Goal: Book appointment/travel/reservation

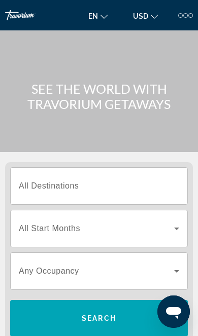
click at [189, 17] on div at bounding box center [190, 15] width 5 height 5
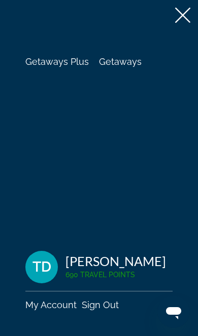
click at [116, 66] on span "Getaways" at bounding box center [120, 61] width 43 height 11
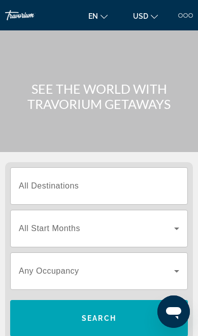
click at [34, 183] on span "All Destinations" at bounding box center [49, 185] width 60 height 9
click at [34, 183] on input "Destination All Destinations" at bounding box center [99, 186] width 160 height 12
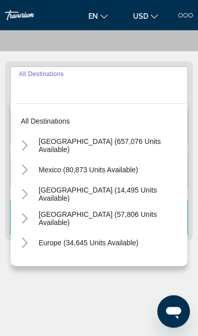
scroll to position [126, 0]
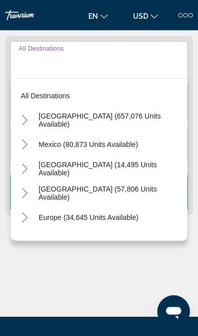
click at [28, 119] on icon "Toggle United States (657,076 units available)" at bounding box center [25, 120] width 10 height 10
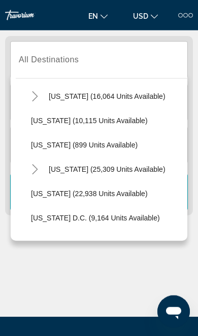
scroll to position [918, 0]
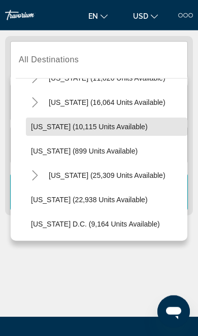
click at [54, 128] on span "[US_STATE] (10,115 units available)" at bounding box center [89, 127] width 117 height 8
type input "**********"
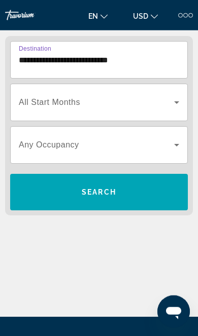
click at [26, 96] on span "Search widget" at bounding box center [96, 102] width 155 height 12
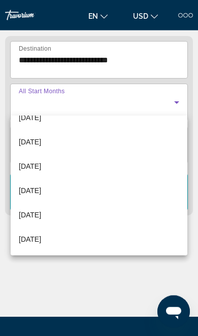
scroll to position [209, 0]
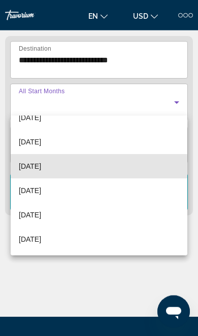
click at [39, 168] on span "[DATE]" at bounding box center [30, 166] width 22 height 12
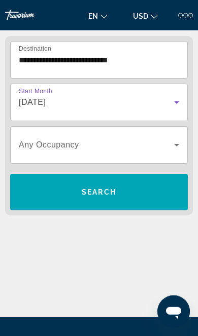
click at [32, 148] on span "Any Occupancy" at bounding box center [49, 144] width 60 height 9
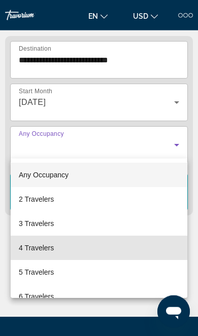
click at [28, 245] on span "4 Travelers" at bounding box center [36, 248] width 35 height 12
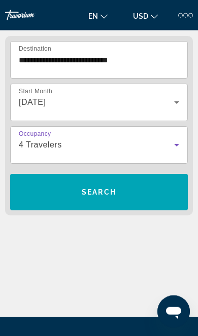
click at [34, 190] on span "Search widget" at bounding box center [98, 192] width 177 height 24
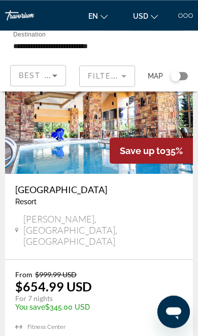
scroll to position [1057, 0]
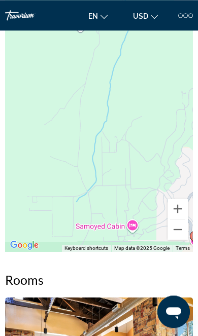
scroll to position [1167, 0]
click at [176, 223] on button "Zoom out" at bounding box center [177, 229] width 20 height 20
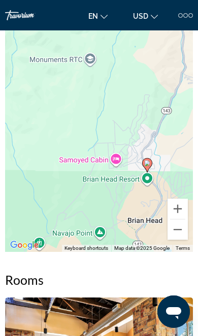
click at [175, 225] on button "Zoom out" at bounding box center [177, 229] width 20 height 20
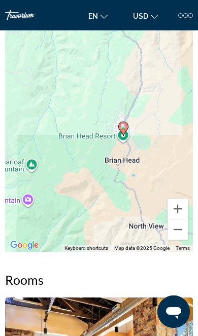
click at [175, 234] on div "To activate drag with keyboard, press Alt + Enter. Once in keyboard drag state,…" at bounding box center [98, 100] width 187 height 304
click at [170, 222] on button "Zoom out" at bounding box center [177, 229] width 20 height 20
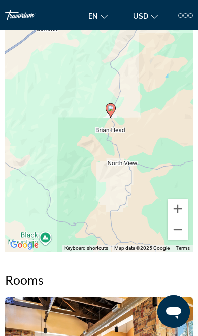
click at [172, 225] on button "Zoom out" at bounding box center [177, 229] width 20 height 20
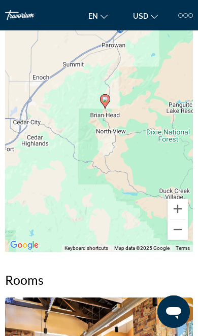
click at [176, 223] on button "Zoom out" at bounding box center [177, 229] width 20 height 20
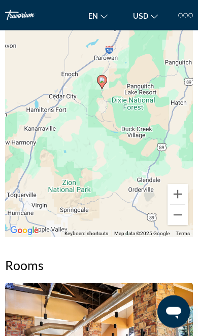
scroll to position [1183, 0]
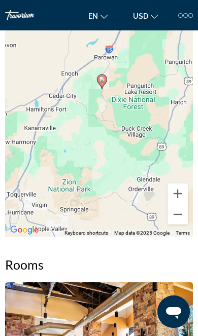
click at [171, 208] on button "Zoom out" at bounding box center [177, 214] width 20 height 20
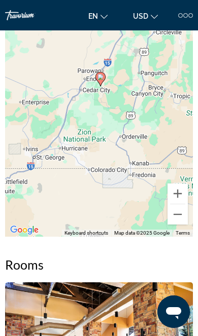
click at [170, 207] on button "Zoom out" at bounding box center [177, 214] width 20 height 20
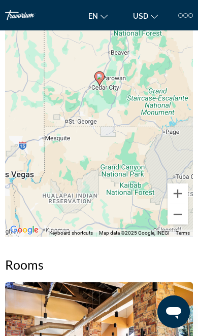
click at [107, 180] on div "To activate drag with keyboard, press Alt + Enter. Once in keyboard drag state,…" at bounding box center [98, 85] width 187 height 304
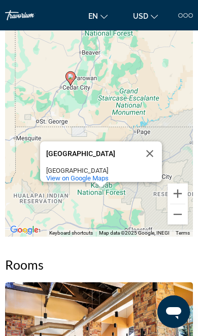
click at [158, 141] on button "Close" at bounding box center [149, 153] width 24 height 24
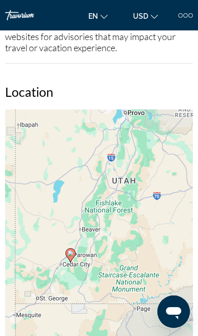
scroll to position [1005, 0]
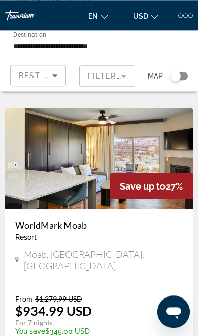
scroll to position [1381, 0]
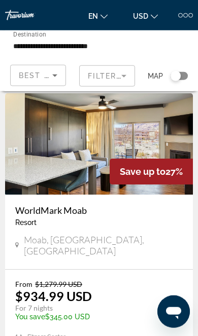
click at [37, 234] on span "Moab, [GEOGRAPHIC_DATA], [GEOGRAPHIC_DATA]" at bounding box center [103, 245] width 159 height 22
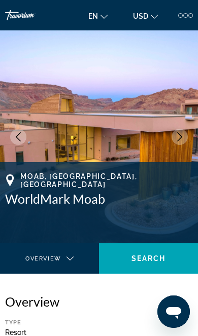
click at [182, 141] on button "Next image" at bounding box center [179, 137] width 16 height 16
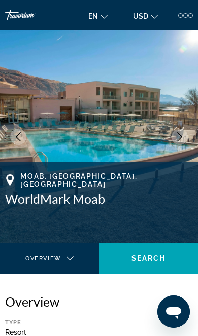
click at [190, 133] on img "Main content" at bounding box center [99, 136] width 198 height 213
click at [181, 139] on icon "Next image" at bounding box center [179, 136] width 9 height 9
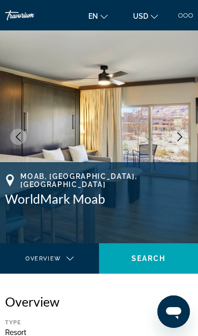
click at [185, 138] on button "Next image" at bounding box center [179, 137] width 16 height 16
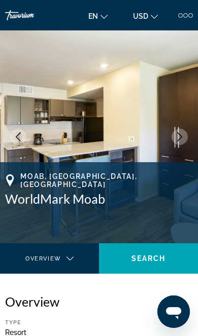
click at [180, 139] on icon "Next image" at bounding box center [179, 136] width 5 height 9
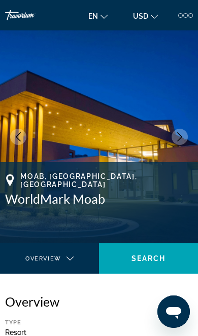
click at [173, 139] on button "Next image" at bounding box center [179, 137] width 16 height 16
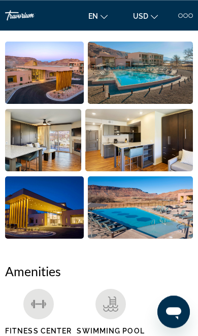
scroll to position [483, 0]
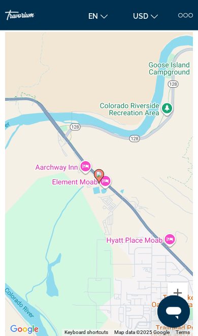
click at [171, 307] on button "Zoom out" at bounding box center [177, 313] width 20 height 20
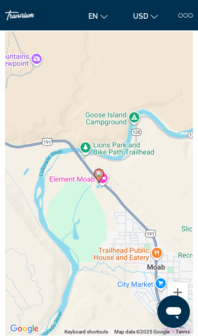
click at [166, 303] on div "To activate drag with keyboard, press Alt + Enter. Once in keyboard drag state,…" at bounding box center [98, 183] width 187 height 304
click at [170, 304] on button "Zoom out" at bounding box center [177, 313] width 20 height 20
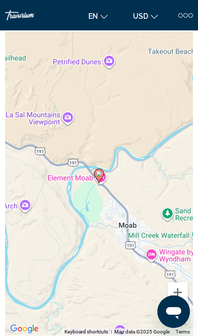
click at [174, 294] on button "Zoom in" at bounding box center [177, 292] width 20 height 20
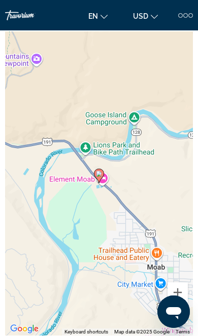
click at [172, 304] on button "Zoom out" at bounding box center [177, 313] width 20 height 20
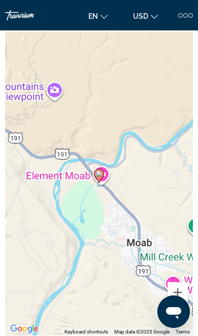
click at [164, 304] on div "To activate drag with keyboard, press Alt + Enter. Once in keyboard drag state,…" at bounding box center [98, 183] width 187 height 304
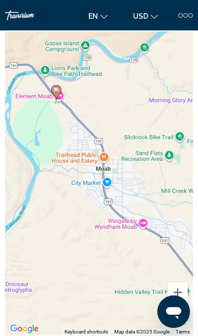
click at [170, 303] on button "Zoom out" at bounding box center [177, 313] width 20 height 20
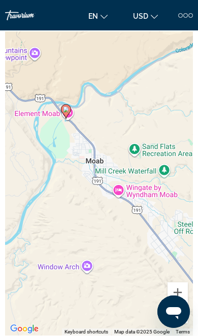
click at [172, 303] on button "Zoom out" at bounding box center [177, 313] width 20 height 20
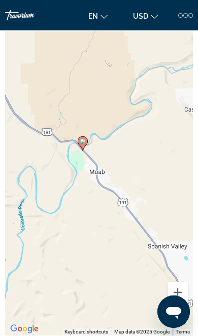
click at [170, 303] on button "Zoom out" at bounding box center [177, 313] width 20 height 20
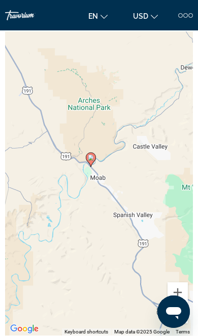
click at [168, 303] on button "Zoom out" at bounding box center [177, 313] width 20 height 20
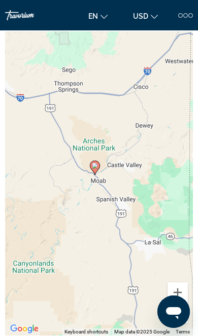
click at [173, 303] on button "Zoom out" at bounding box center [177, 313] width 20 height 20
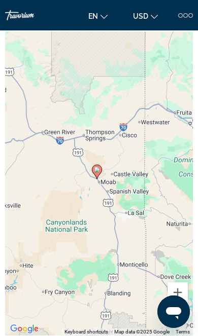
click at [170, 306] on button "Zoom out" at bounding box center [177, 313] width 20 height 20
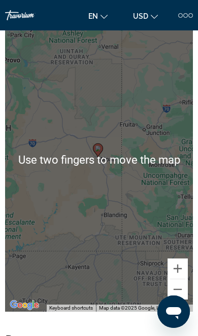
scroll to position [1402, 0]
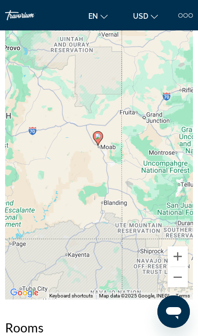
click at [173, 270] on button "Zoom out" at bounding box center [177, 277] width 20 height 20
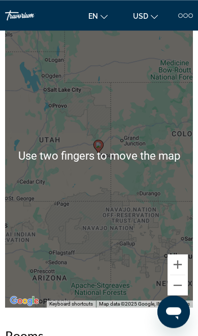
scroll to position [1377, 0]
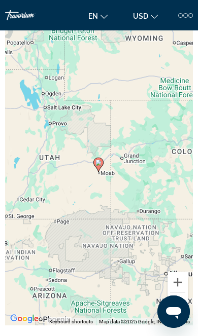
click at [170, 272] on button "Zoom in" at bounding box center [177, 282] width 20 height 20
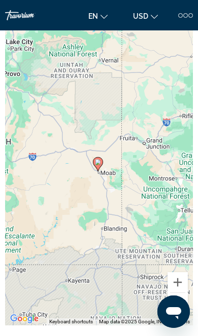
click at [171, 273] on button "Zoom in" at bounding box center [177, 282] width 20 height 20
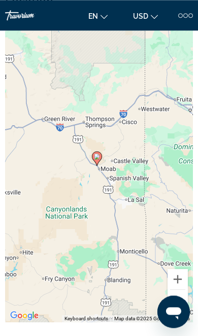
scroll to position [1380, 0]
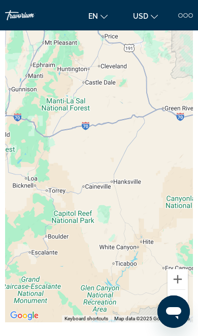
click at [177, 299] on button "Zoom out" at bounding box center [177, 300] width 20 height 20
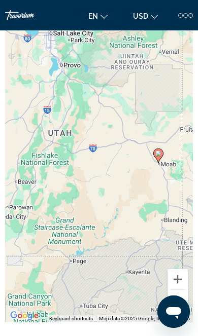
click at [175, 270] on button "Zoom in" at bounding box center [177, 279] width 20 height 20
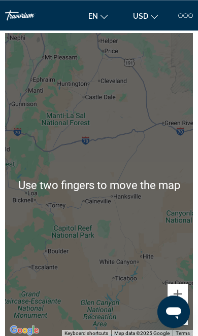
scroll to position [1365, 0]
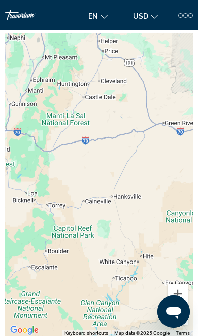
click at [181, 273] on div "To activate drag with keyboard, press Alt + Enter. Once in keyboard drag state,…" at bounding box center [98, 185] width 187 height 304
click at [181, 287] on button "Zoom in" at bounding box center [177, 294] width 20 height 20
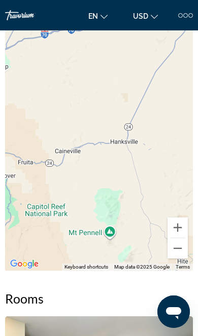
scroll to position [1439, 0]
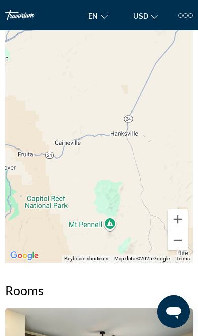
click at [179, 235] on button "Zoom out" at bounding box center [177, 240] width 20 height 20
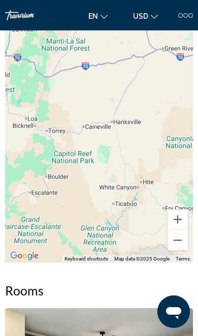
click at [175, 231] on button "Zoom out" at bounding box center [177, 240] width 20 height 20
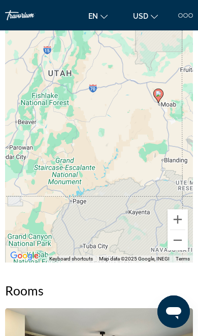
click at [189, 228] on div "To activate drag with keyboard, press Alt + Enter. Once in keyboard drag state,…" at bounding box center [98, 110] width 187 height 304
click at [181, 230] on button "Zoom out" at bounding box center [177, 240] width 20 height 20
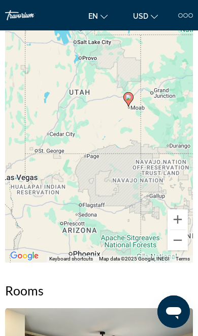
click at [181, 243] on div "To activate drag with keyboard, press Alt + Enter. Once in keyboard drag state,…" at bounding box center [98, 110] width 187 height 304
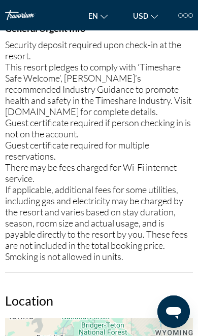
scroll to position [1053, 0]
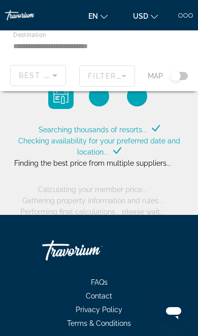
click at [32, 44] on div "Main content" at bounding box center [99, 60] width 198 height 61
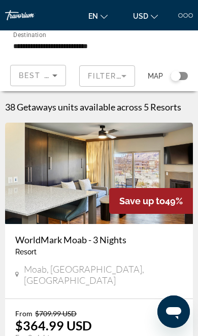
click at [33, 49] on input "**********" at bounding box center [67, 46] width 109 height 12
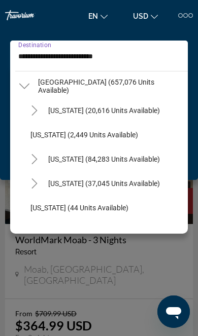
scroll to position [26, 0]
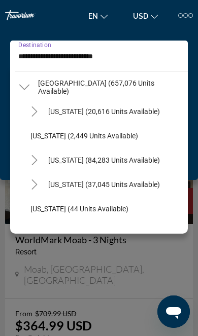
click at [72, 109] on span "[US_STATE] (20,616 units available)" at bounding box center [103, 111] width 111 height 8
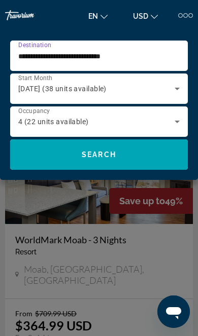
click at [35, 53] on input "**********" at bounding box center [96, 56] width 156 height 12
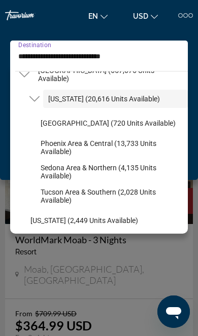
scroll to position [40, 0]
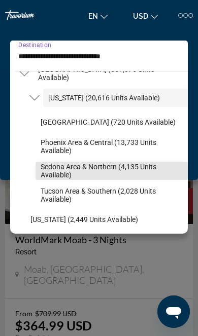
click at [44, 175] on span "Sedona Area & Northern (4,135 units available)" at bounding box center [112, 171] width 142 height 16
type input "**********"
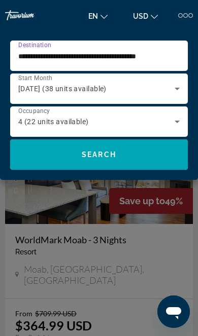
click at [36, 159] on span "Search widget" at bounding box center [98, 154] width 177 height 24
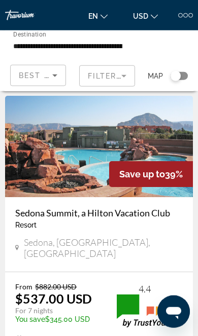
scroll to position [1036, 0]
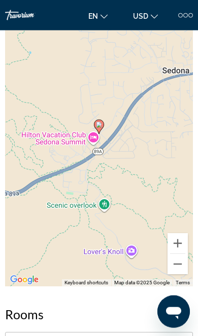
scroll to position [1311, 0]
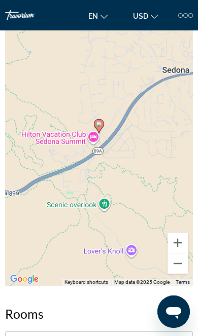
click at [184, 274] on button "Zoom out" at bounding box center [177, 263] width 20 height 20
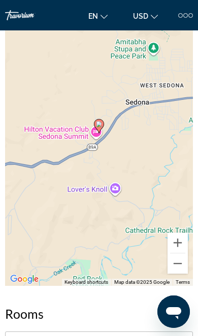
click at [178, 274] on button "Zoom out" at bounding box center [177, 263] width 20 height 20
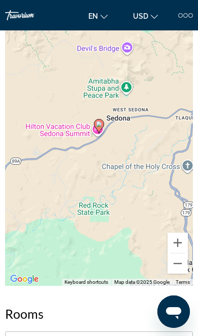
click at [182, 274] on button "Zoom out" at bounding box center [177, 263] width 20 height 20
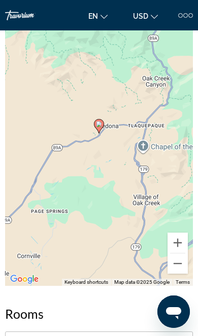
click at [180, 274] on button "Zoom out" at bounding box center [177, 263] width 20 height 20
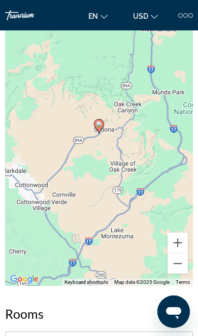
click at [179, 274] on button "Zoom out" at bounding box center [177, 263] width 20 height 20
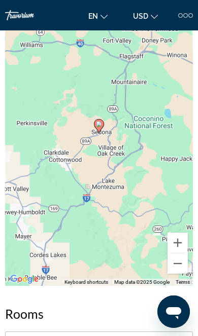
click at [176, 274] on button "Zoom out" at bounding box center [177, 263] width 20 height 20
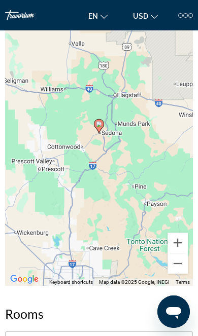
click at [175, 274] on button "Zoom out" at bounding box center [177, 263] width 20 height 20
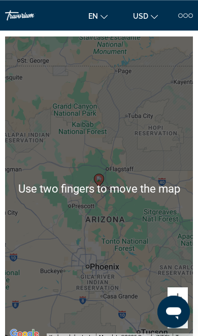
scroll to position [1257, 0]
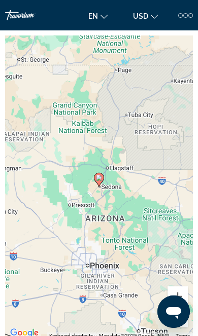
click at [176, 327] on button "Zoom out" at bounding box center [177, 317] width 20 height 20
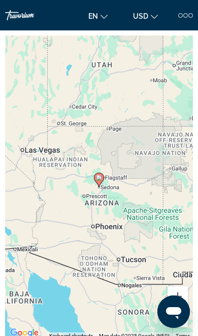
click at [20, 170] on div "To activate drag with keyboard, press Alt + Enter. Once in keyboard drag state,…" at bounding box center [98, 187] width 187 height 304
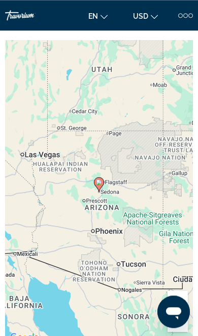
scroll to position [1253, 0]
click at [181, 311] on button "Zoom in" at bounding box center [177, 301] width 20 height 20
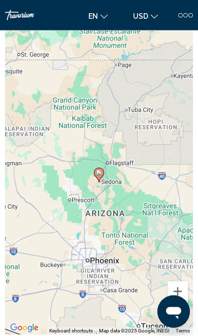
scroll to position [1263, 0]
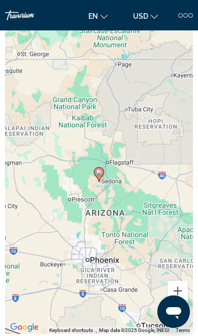
click at [181, 322] on button "Zoom out" at bounding box center [177, 311] width 20 height 20
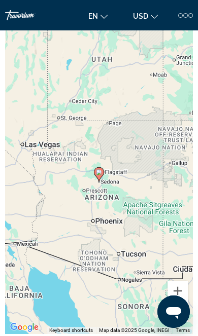
click at [180, 322] on button "Zoom out" at bounding box center [177, 311] width 20 height 20
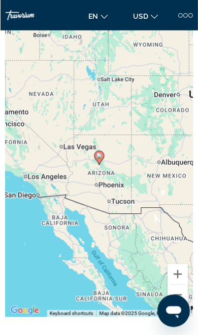
scroll to position [1280, 0]
